Goal: Navigation & Orientation: Find specific page/section

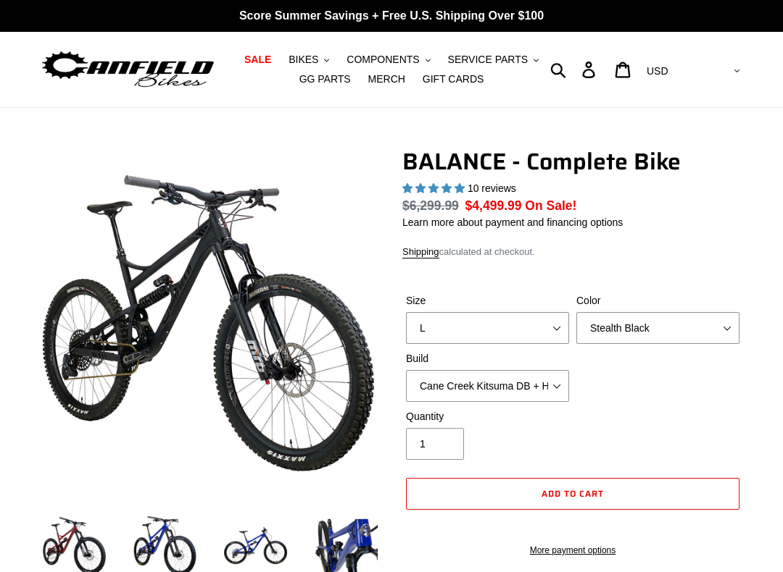
select select "highest-rating"
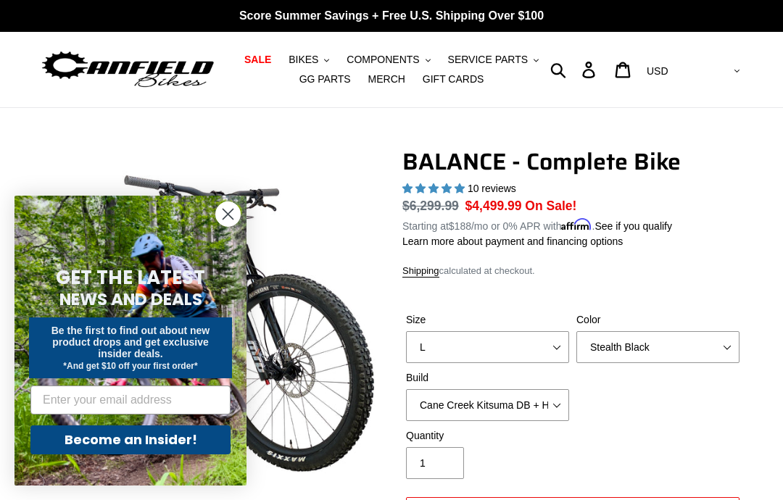
click at [130, 67] on img at bounding box center [128, 70] width 176 height 44
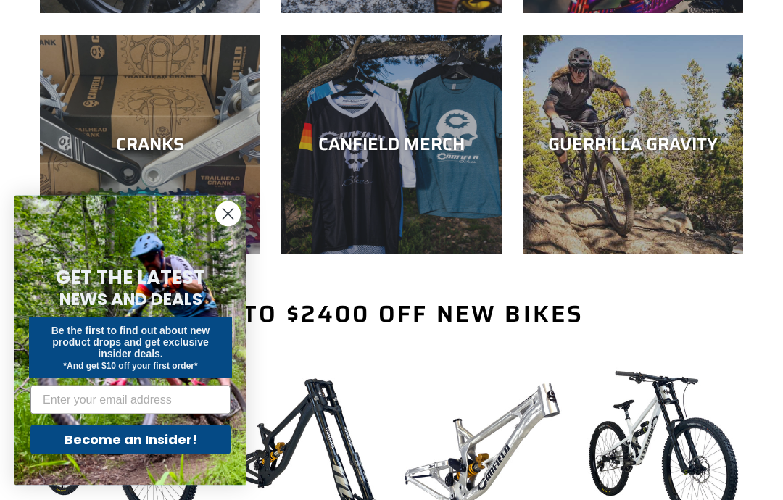
scroll to position [604, 0]
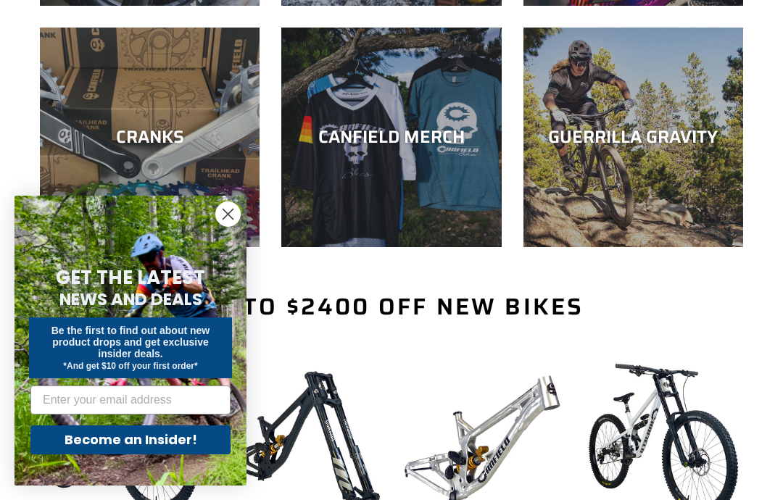
click at [686, 247] on div "GUERRILLA GRAVITY" at bounding box center [633, 247] width 220 height 0
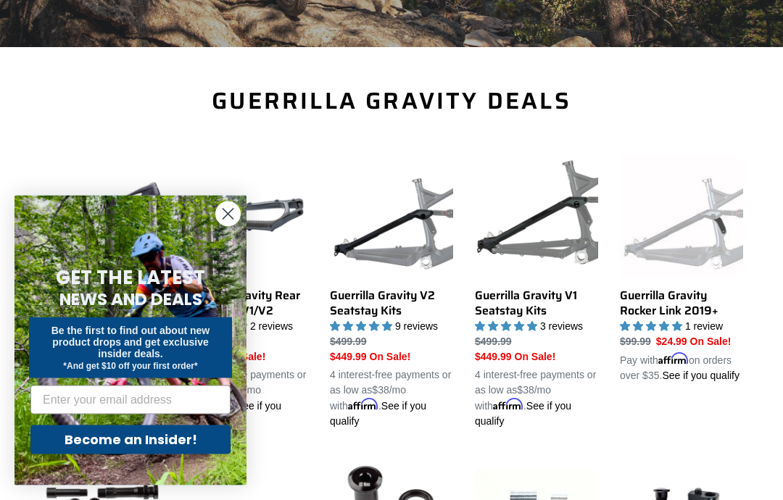
scroll to position [407, 0]
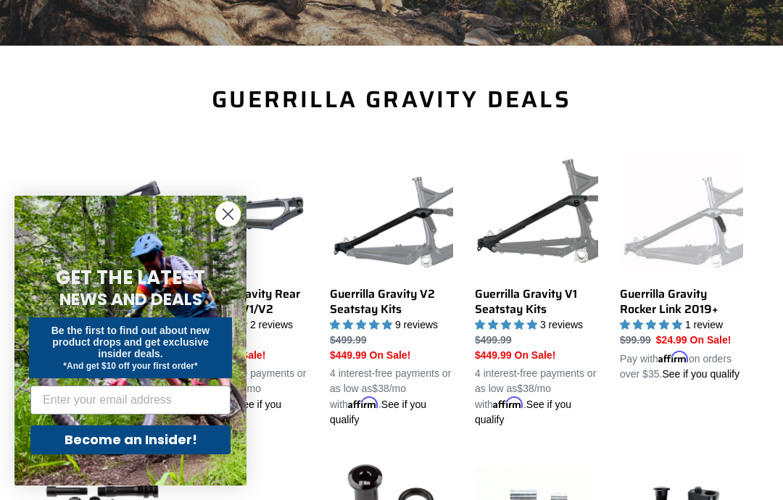
click at [222, 226] on circle "Close dialog" at bounding box center [228, 214] width 24 height 24
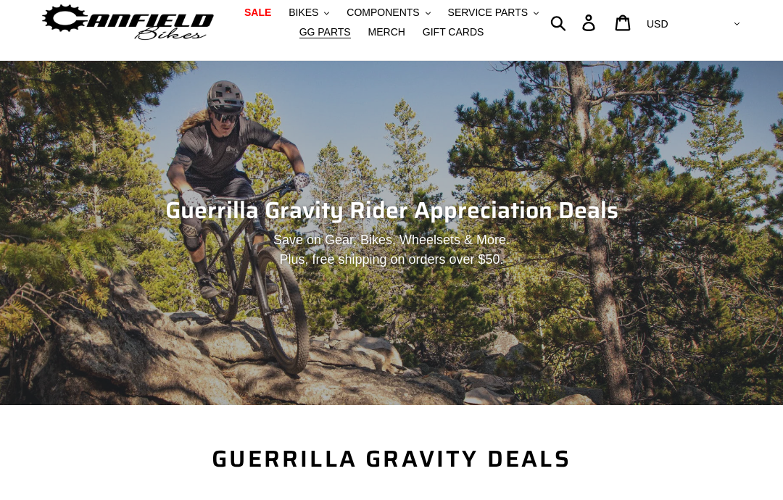
scroll to position [0, 0]
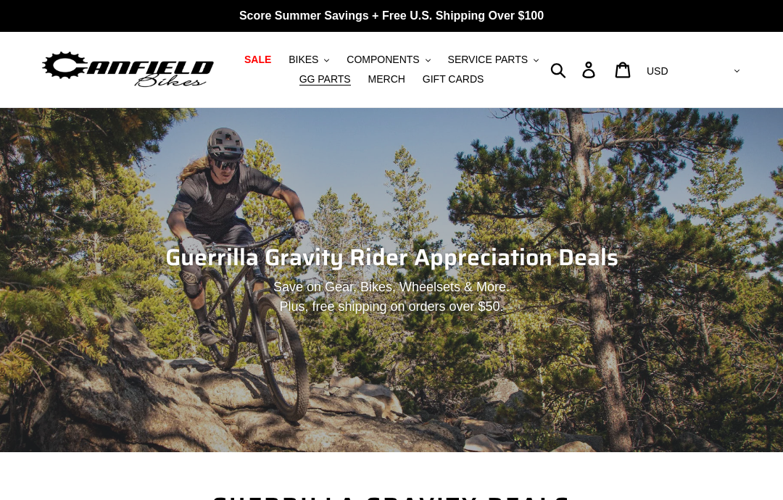
click at [262, 61] on span "SALE" at bounding box center [257, 60] width 27 height 12
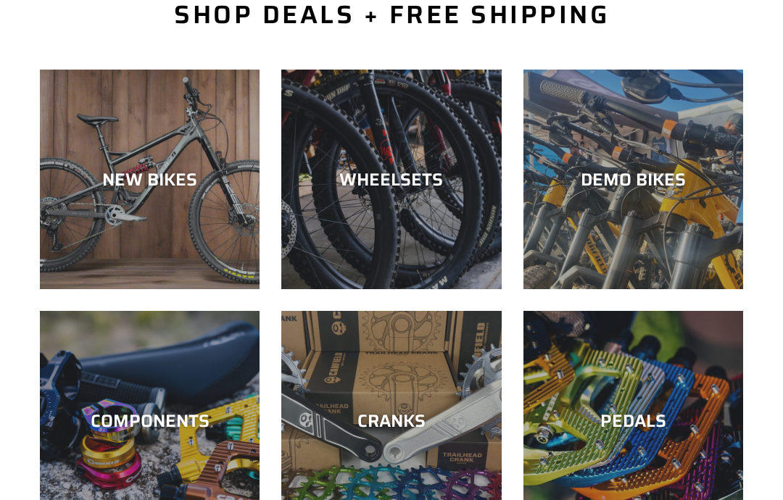
scroll to position [393, 0]
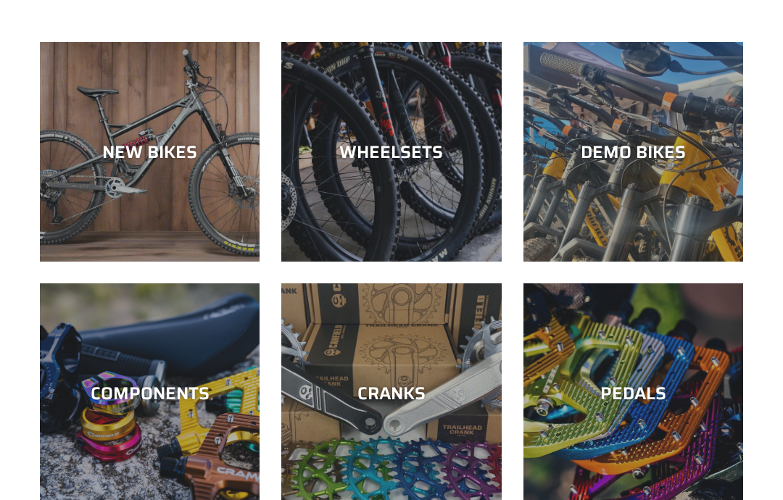
click at [102, 144] on div "NEW BIKES" at bounding box center [150, 152] width 220 height 21
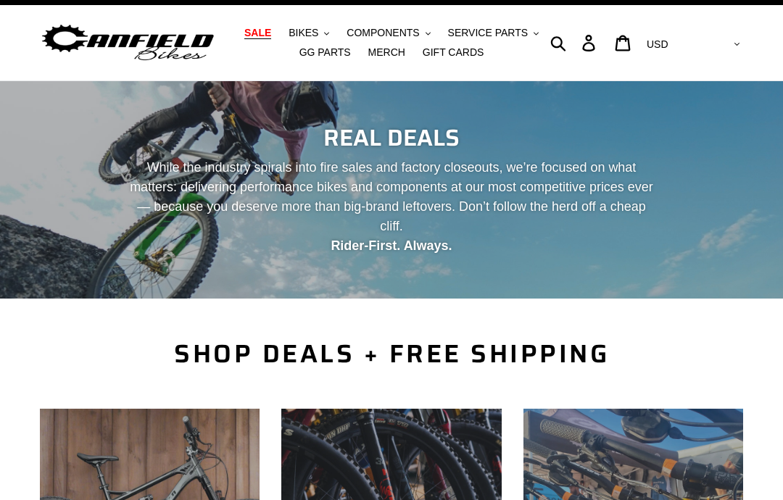
scroll to position [0, 0]
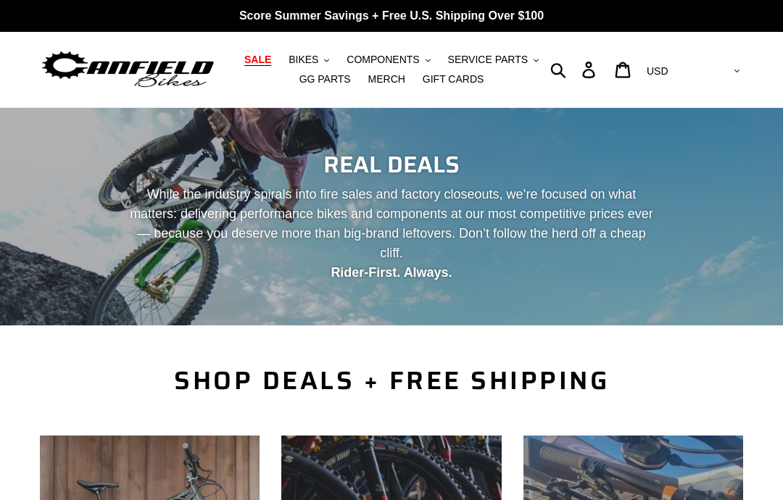
click at [312, 66] on span "BIKES" at bounding box center [303, 60] width 30 height 12
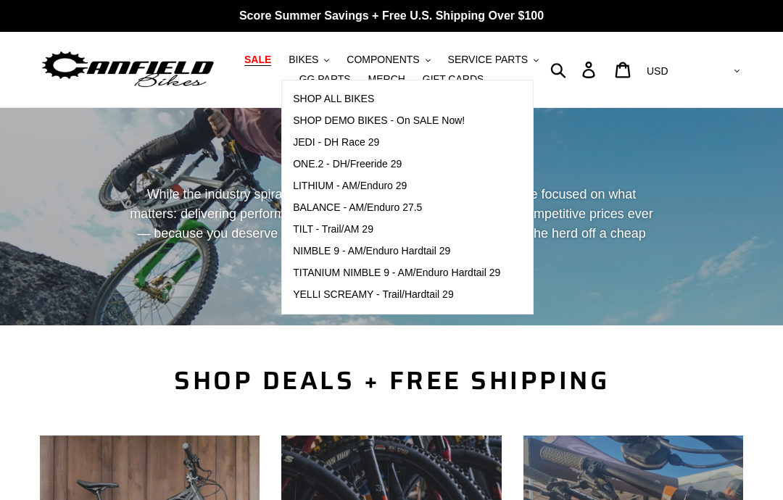
click at [362, 99] on span "SHOP ALL BIKES" at bounding box center [333, 99] width 81 height 12
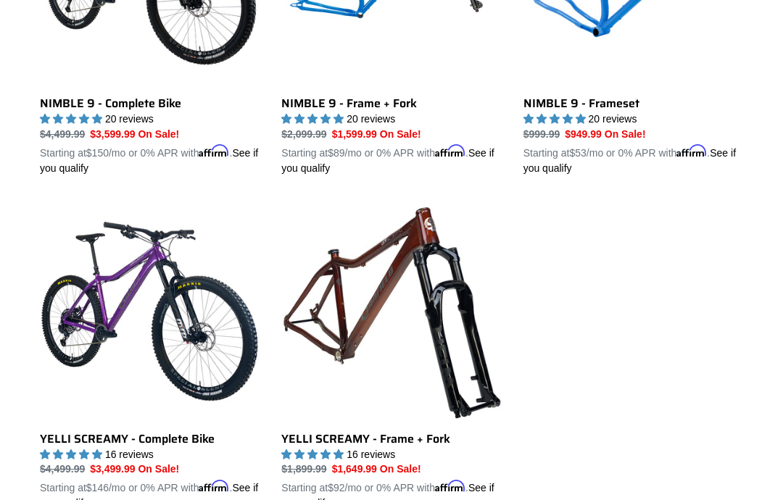
scroll to position [2146, 0]
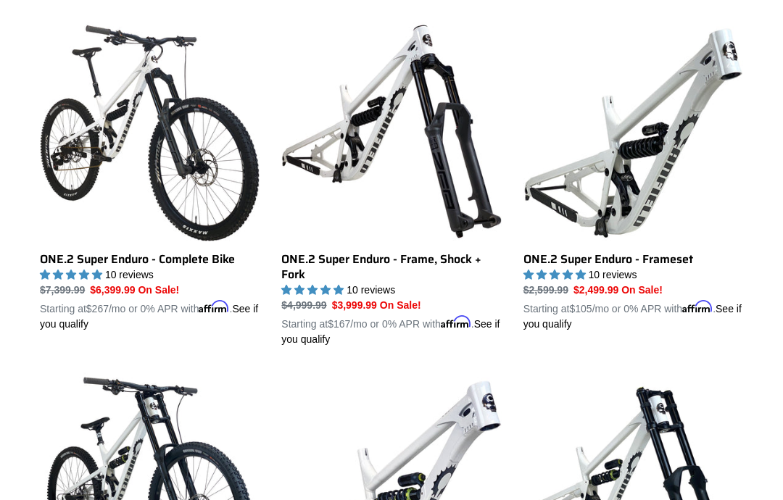
scroll to position [2020, 0]
